Goal: Information Seeking & Learning: Learn about a topic

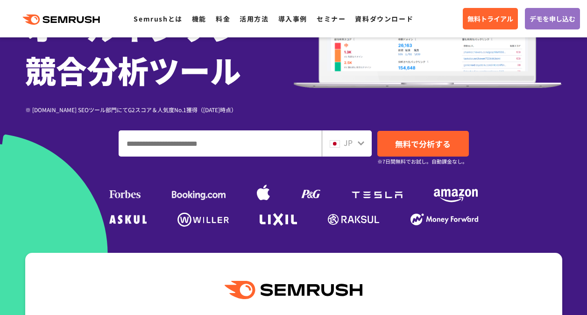
scroll to position [187, 0]
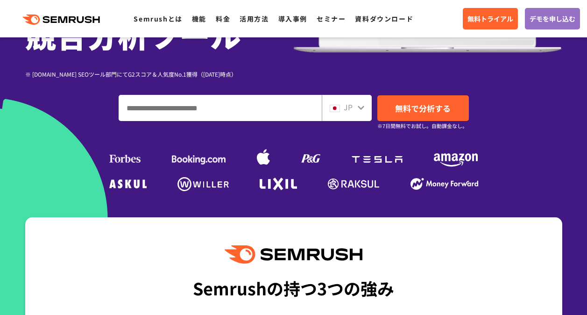
click at [198, 25] on div ".cls {fill: #FF642D;} .cls {fill: #FF642D;} Semrushとは 機能 料金 活用方法 導入事例 セミナー 資料ダウ…" at bounding box center [293, 19] width 587 height 28
click at [198, 21] on link "機能" at bounding box center [199, 18] width 14 height 9
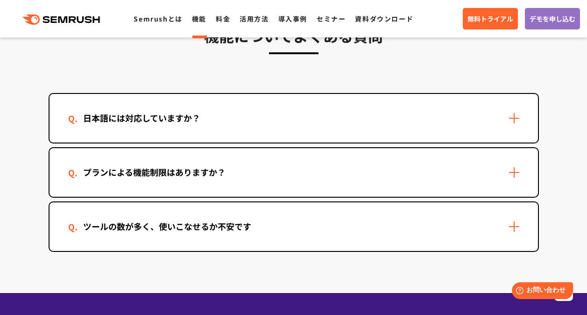
scroll to position [2851, 0]
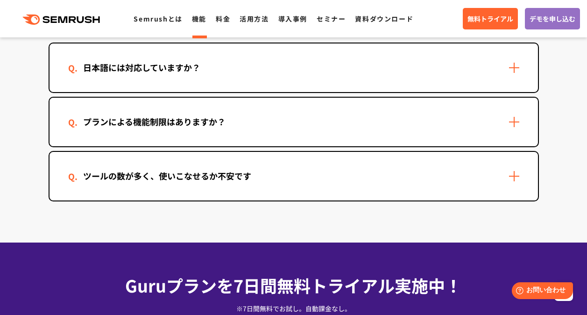
click at [399, 133] on div "プランによる機能制限はありますか？" at bounding box center [294, 122] width 489 height 49
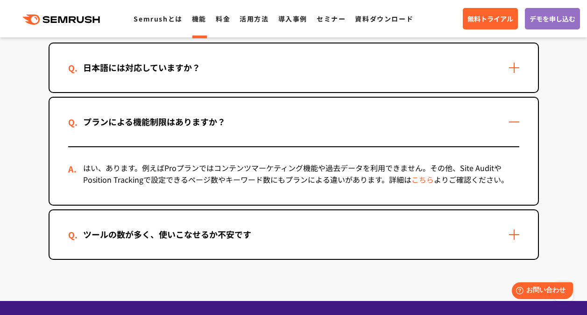
click at [400, 253] on div "ツールの数が多く、使いこなせるか不安です" at bounding box center [294, 234] width 489 height 49
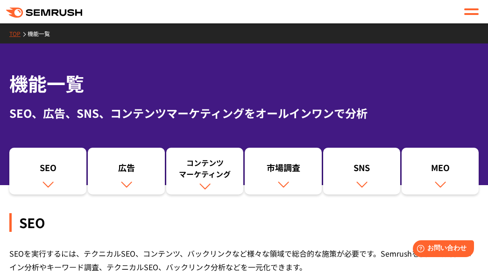
scroll to position [0, 0]
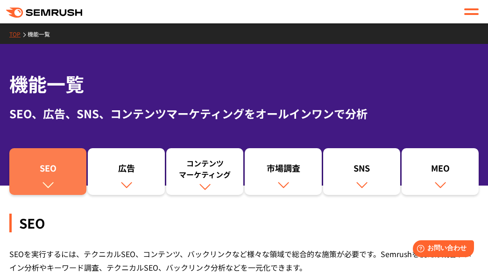
click at [55, 171] on div "SEO" at bounding box center [48, 170] width 68 height 16
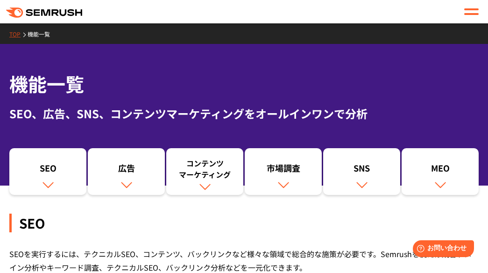
click at [15, 35] on link "TOP" at bounding box center [18, 34] width 18 height 8
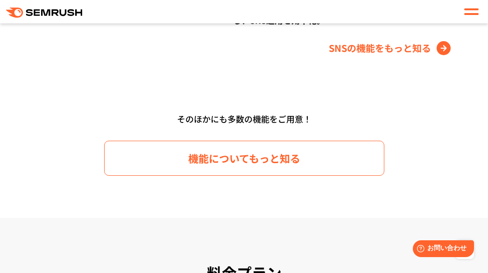
scroll to position [1449, 0]
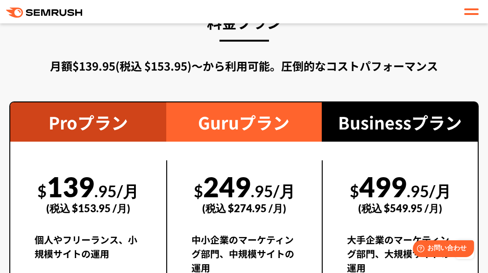
click at [222, 104] on div "Guruプラン" at bounding box center [244, 121] width 156 height 39
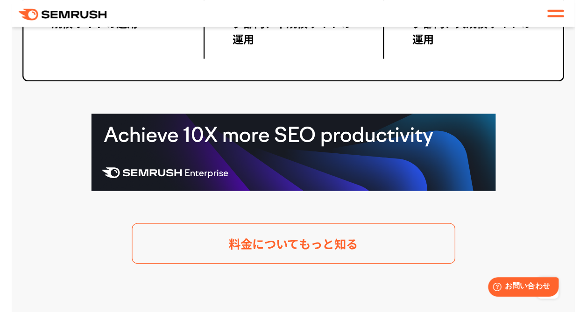
scroll to position [1898, 0]
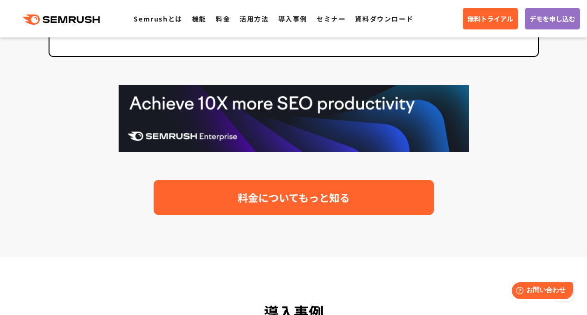
click at [298, 191] on span "料金についてもっと知る" at bounding box center [294, 197] width 112 height 16
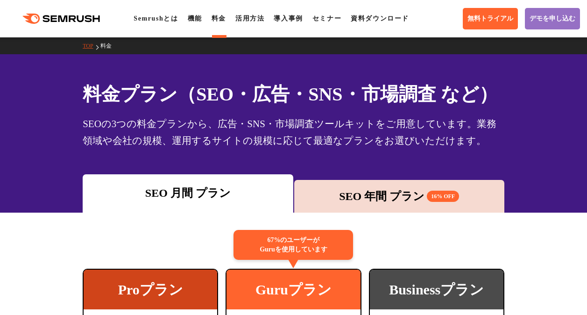
click at [341, 193] on div "SEO 年間 プラン 16% OFF" at bounding box center [399, 196] width 201 height 17
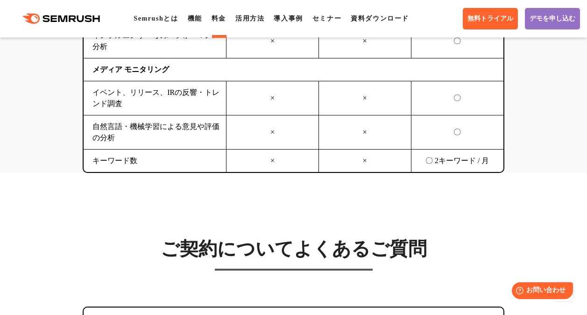
scroll to position [2741, 0]
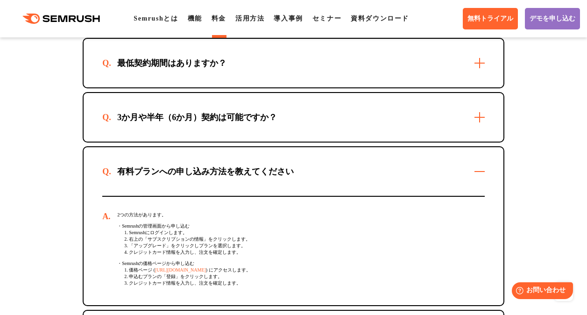
scroll to position [2913, 0]
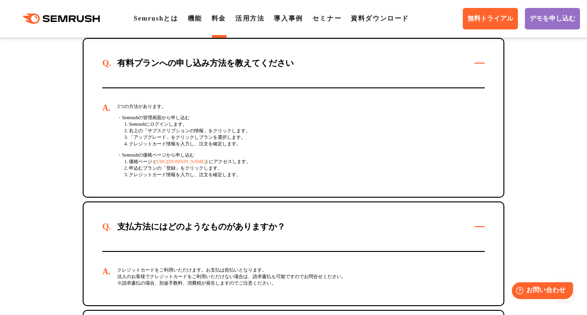
scroll to position [3045, 0]
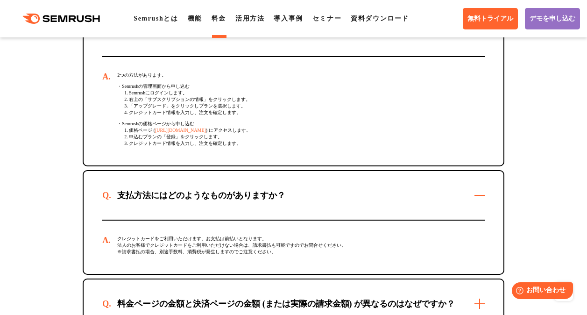
click at [334, 279] on div "料金ページの金額と決済ページの金額 (または実際の請求金額) が異なるのはなぜですか？" at bounding box center [294, 303] width 420 height 49
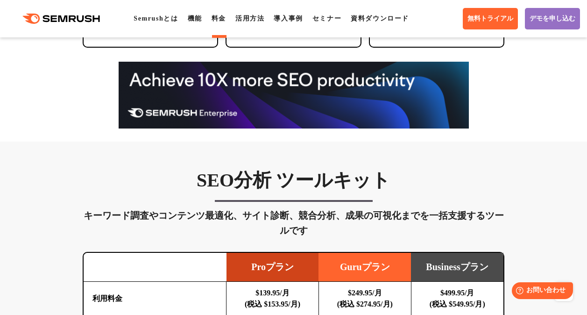
scroll to position [579, 0]
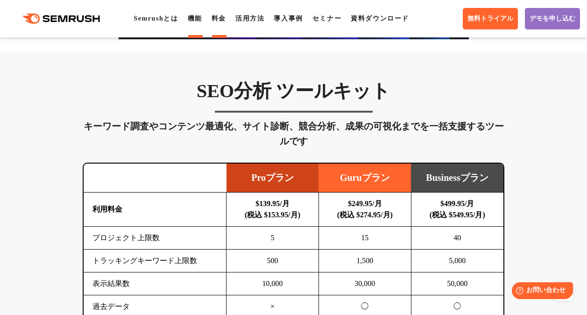
click at [195, 22] on link "機能" at bounding box center [195, 18] width 14 height 7
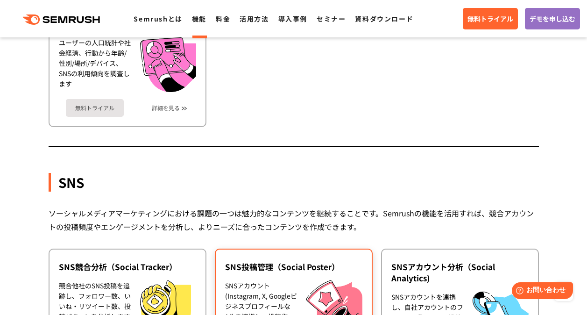
scroll to position [1823, 0]
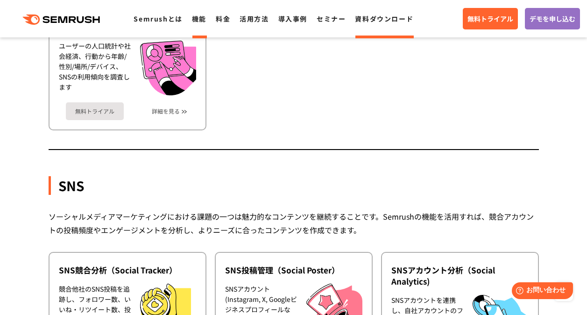
click at [392, 14] on li "資料ダウンロード" at bounding box center [384, 19] width 58 height 12
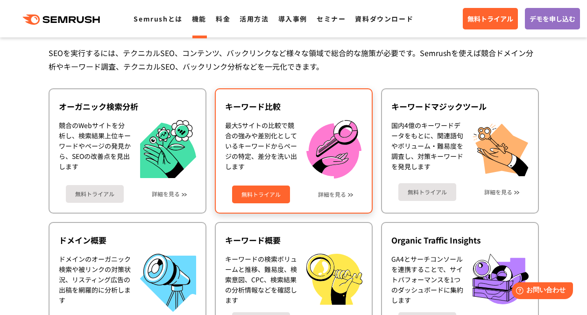
scroll to position [234, 0]
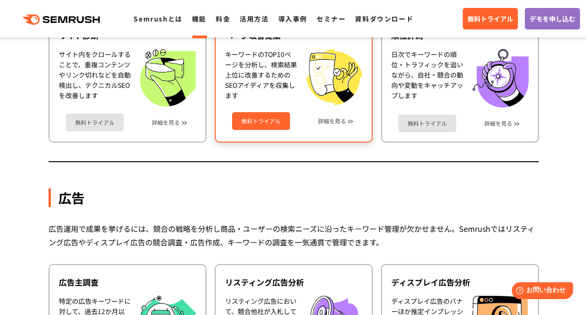
scroll to position [701, 0]
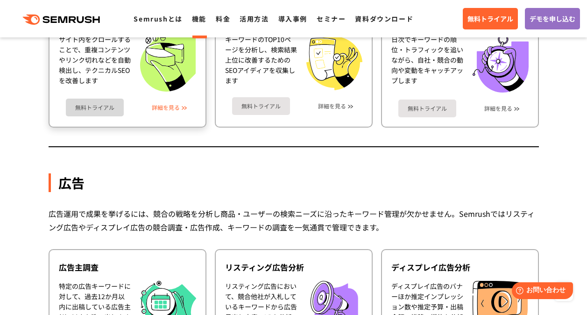
click at [173, 106] on link "詳細を見る" at bounding box center [166, 107] width 28 height 7
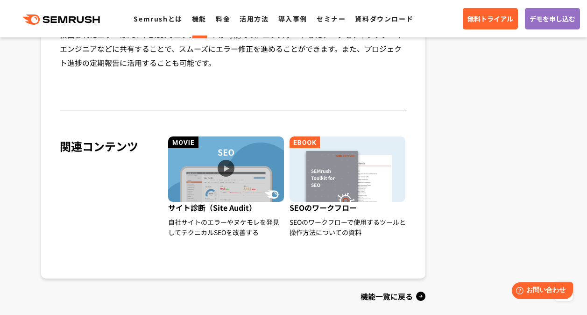
scroll to position [935, 0]
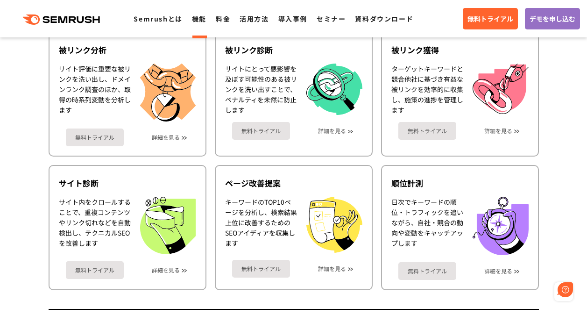
scroll to position [672, 0]
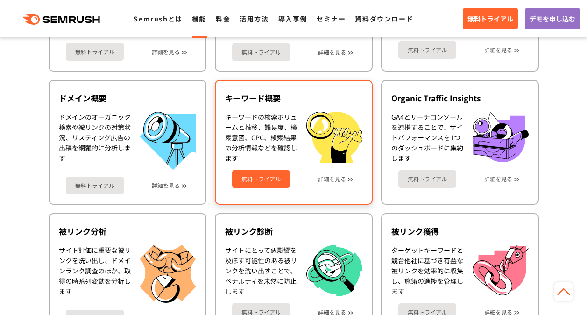
scroll to position [374, 0]
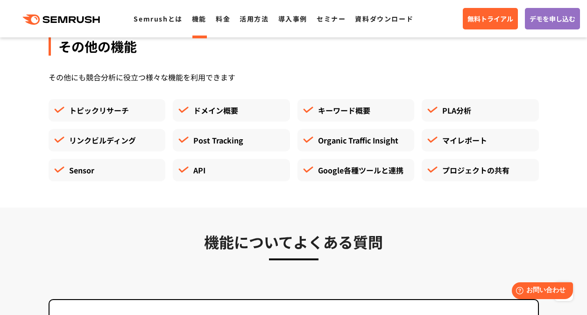
scroll to position [2570, 0]
